Goal: Information Seeking & Learning: Find specific fact

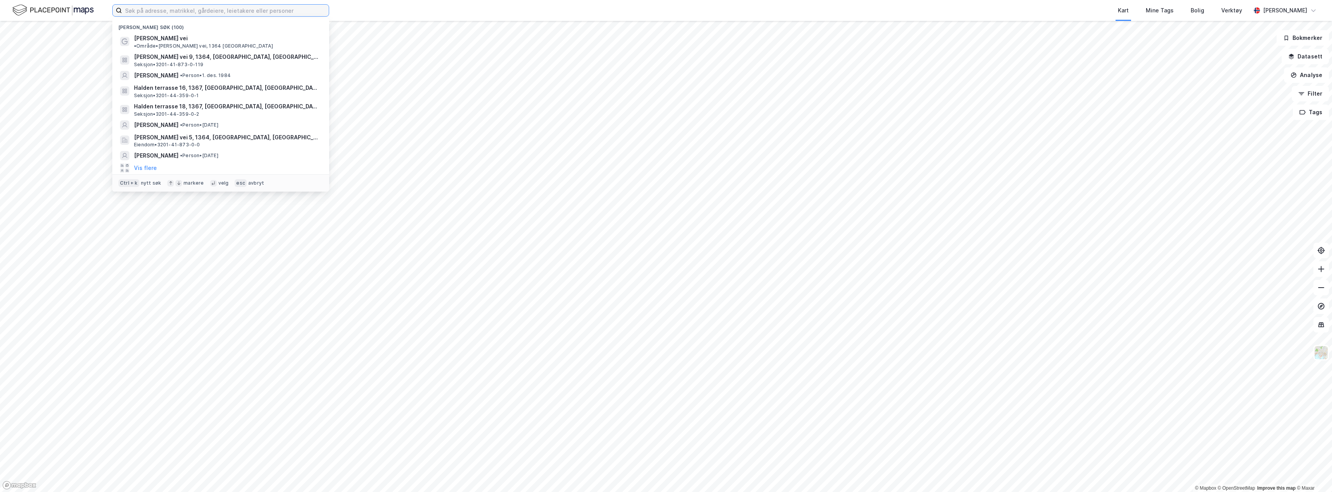
click at [242, 12] on input at bounding box center [225, 11] width 207 height 12
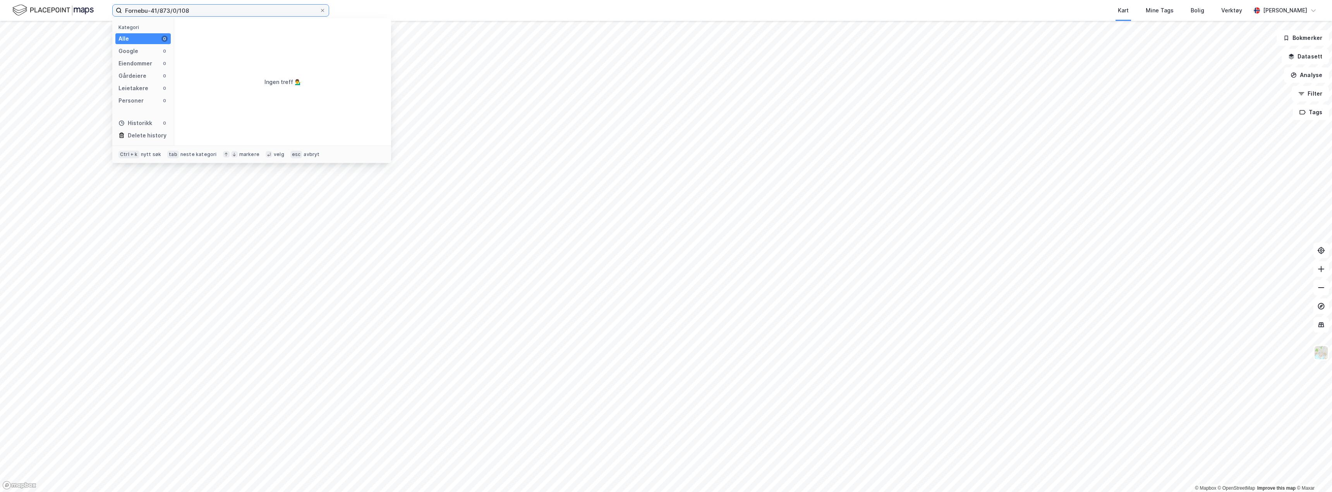
click at [151, 10] on input "Fornebu-41/873/0/108" at bounding box center [220, 11] width 197 height 12
click at [262, 45] on span "Seksjon • 3201-41-873-0-108" at bounding box center [231, 46] width 70 height 6
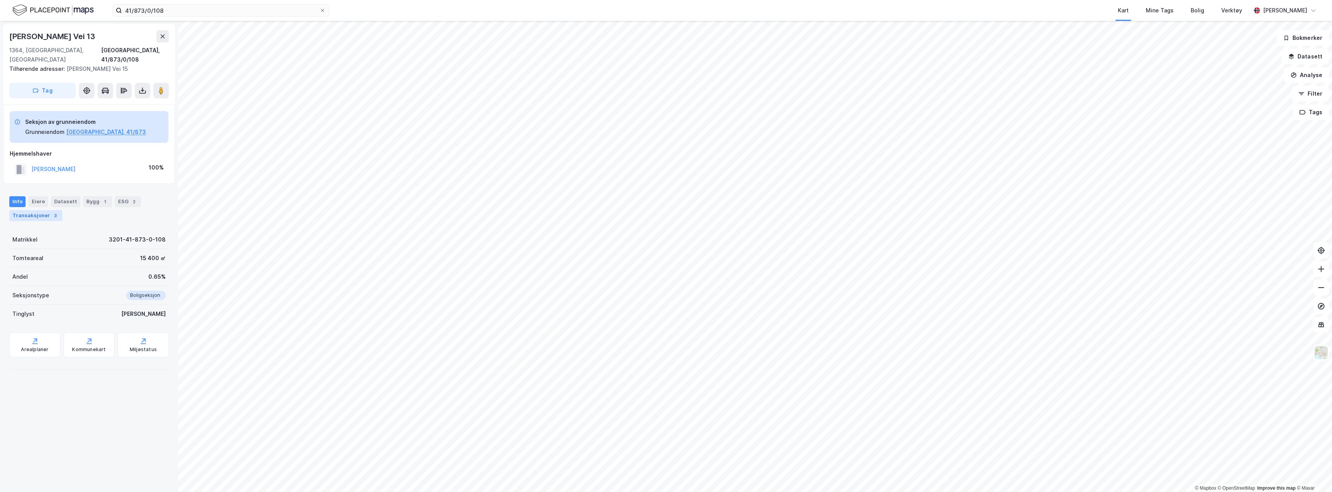
click at [50, 210] on div "Transaksjoner 3" at bounding box center [35, 215] width 53 height 11
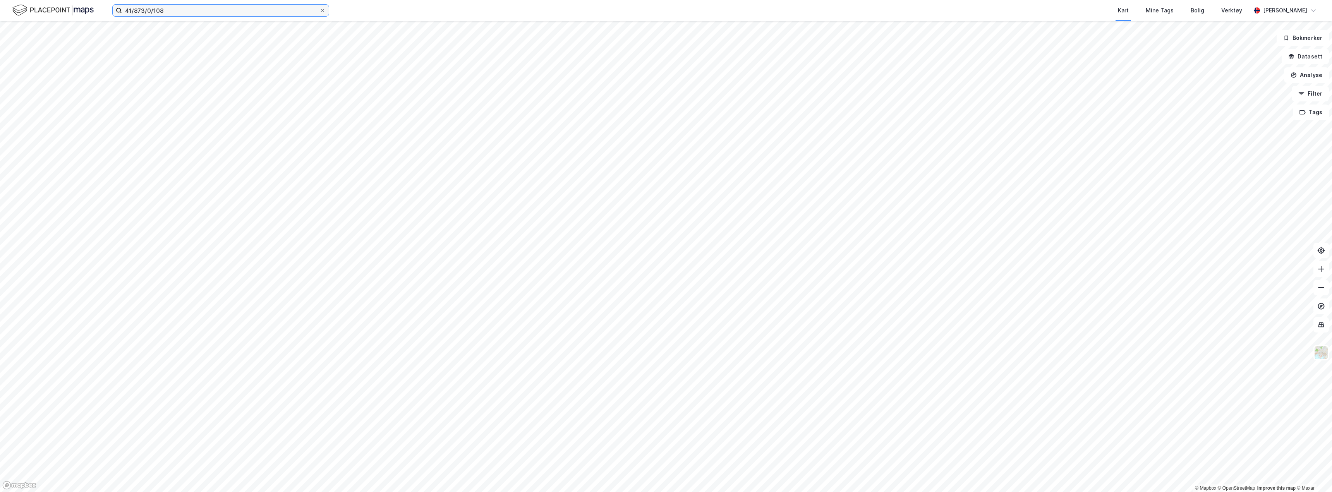
click at [170, 10] on input "41/873/0/108" at bounding box center [220, 11] width 197 height 12
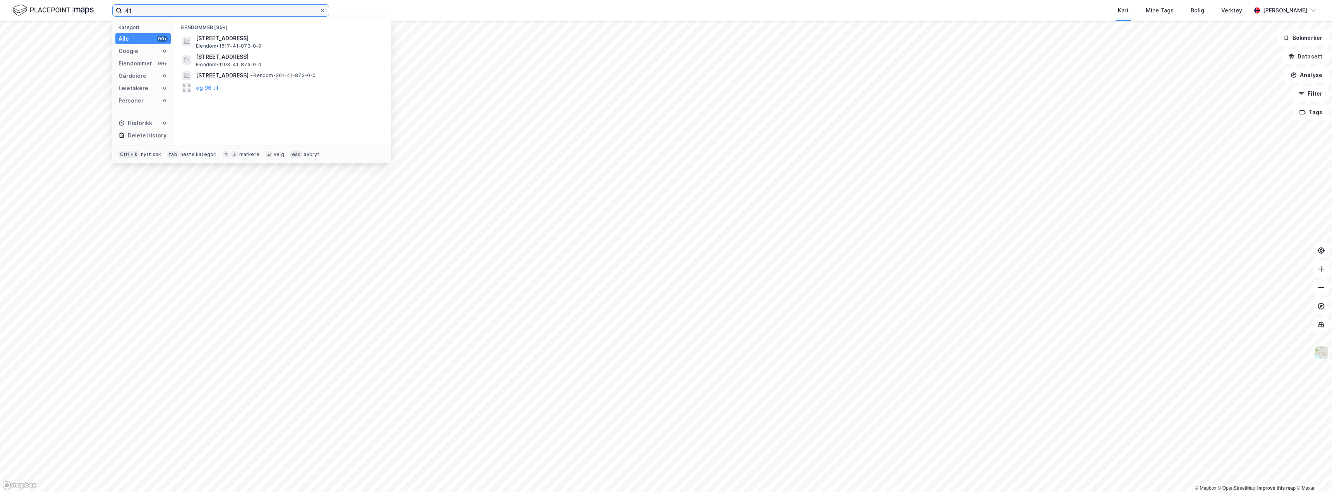
type input "4"
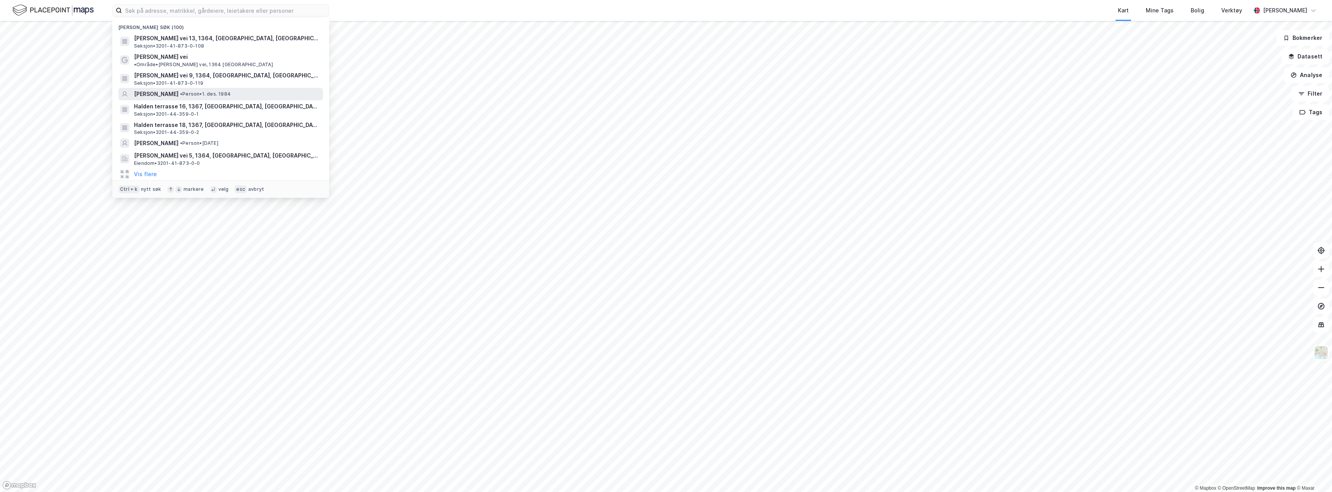
click at [274, 89] on div "[PERSON_NAME] • Person • [DATE]" at bounding box center [227, 93] width 187 height 9
click at [196, 11] on input at bounding box center [225, 11] width 207 height 12
